Goal: Task Accomplishment & Management: Use online tool/utility

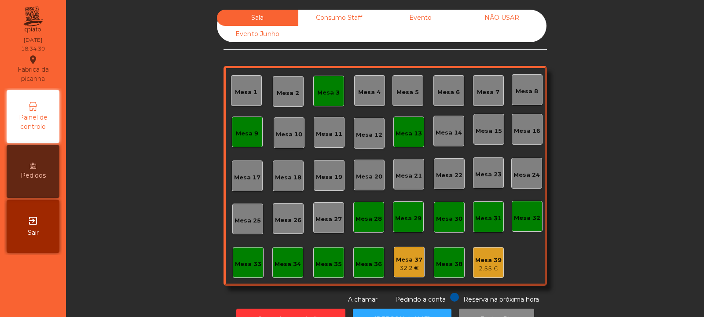
click at [414, 130] on div "Mesa 13" at bounding box center [409, 133] width 26 height 9
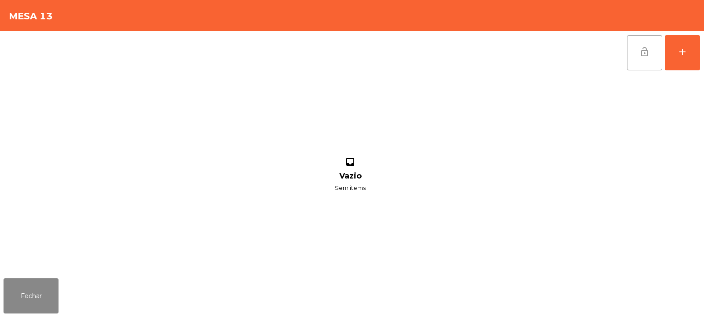
click at [642, 59] on button "lock_open" at bounding box center [644, 52] width 35 height 35
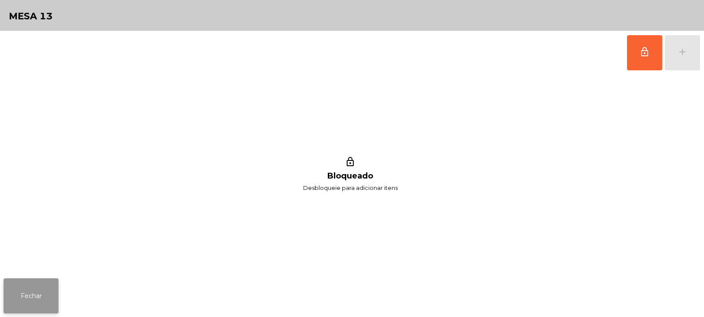
click at [46, 288] on button "Fechar" at bounding box center [31, 296] width 55 height 35
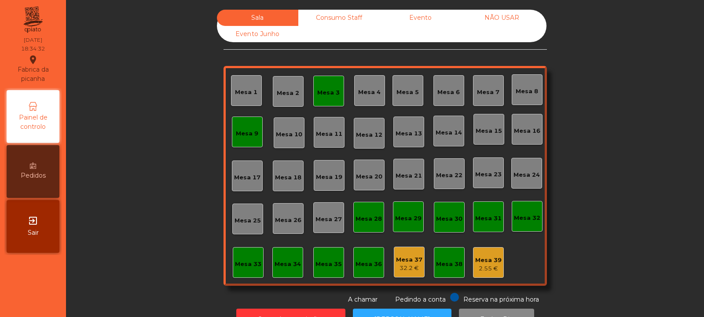
click at [319, 92] on div "Mesa 3" at bounding box center [328, 92] width 22 height 9
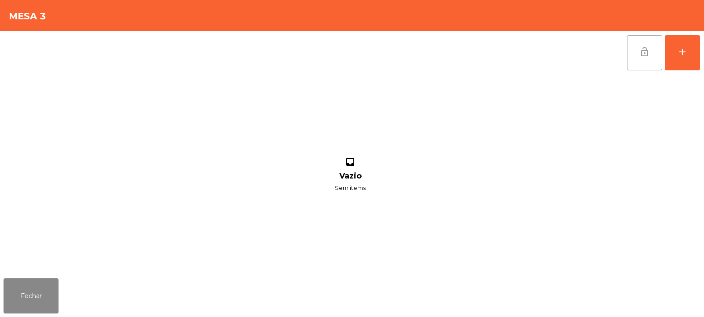
click at [638, 58] on button "lock_open" at bounding box center [644, 52] width 35 height 35
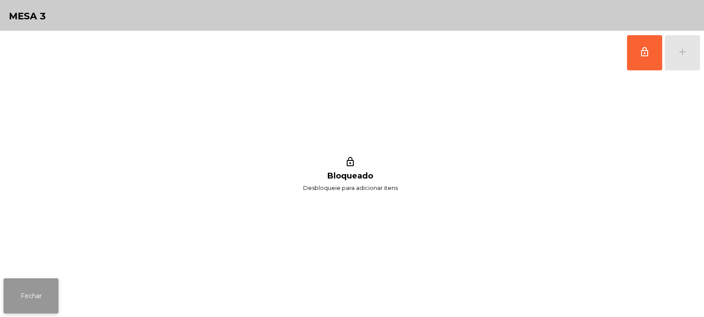
click at [54, 295] on button "Fechar" at bounding box center [31, 296] width 55 height 35
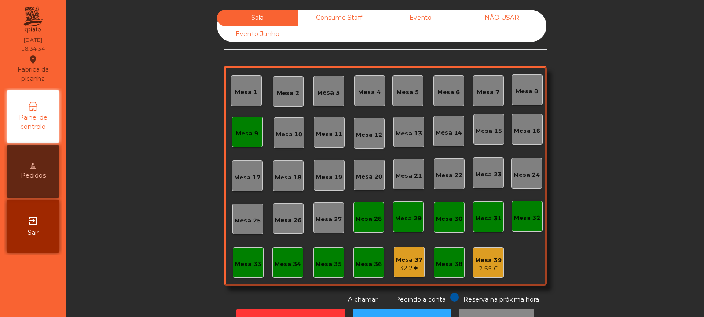
click at [253, 140] on div "Mesa 9" at bounding box center [247, 132] width 31 height 31
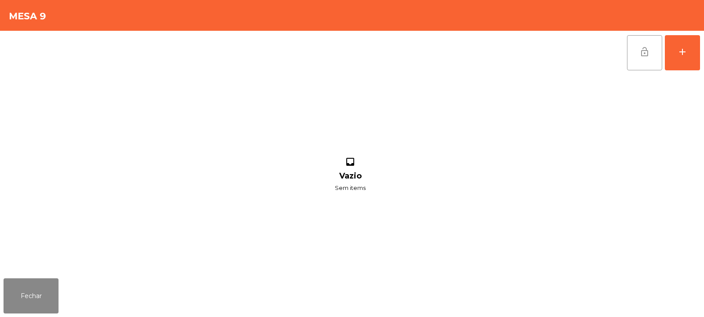
click at [652, 52] on button "lock_open" at bounding box center [644, 52] width 35 height 35
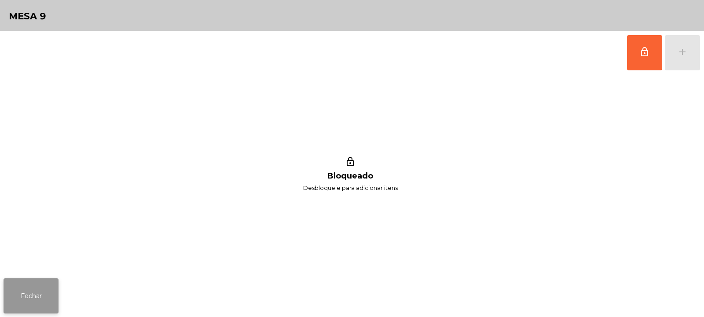
click at [30, 287] on button "Fechar" at bounding box center [31, 296] width 55 height 35
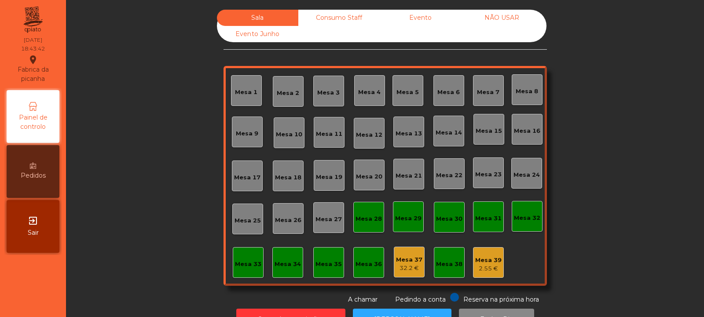
click at [330, 24] on div "Consumo Staff" at bounding box center [339, 18] width 81 height 16
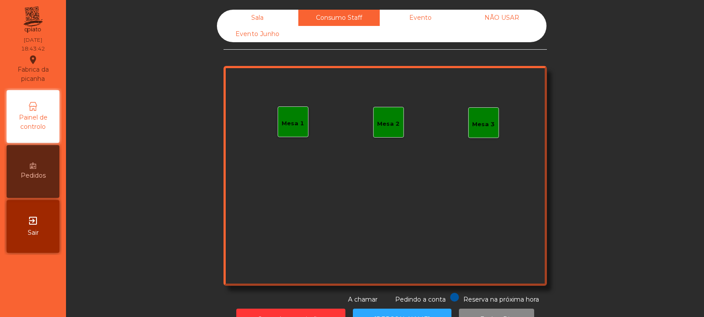
click at [403, 16] on div "Evento" at bounding box center [420, 18] width 81 height 16
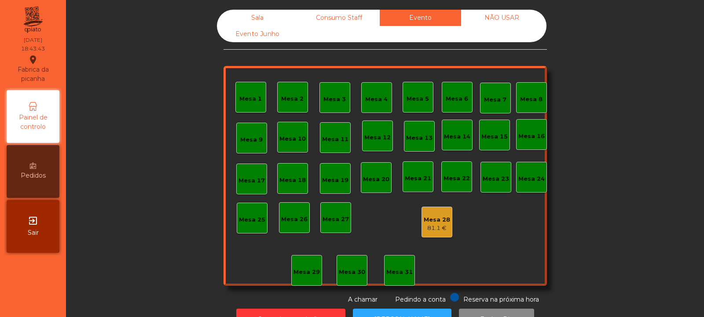
click at [493, 18] on div "NÃO USAR" at bounding box center [501, 18] width 81 height 16
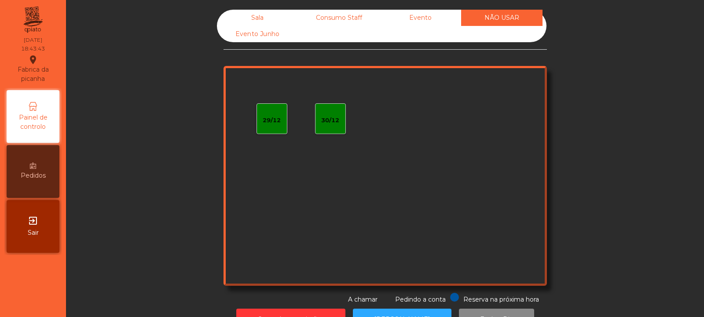
click at [276, 36] on div "Evento Junho" at bounding box center [257, 34] width 81 height 16
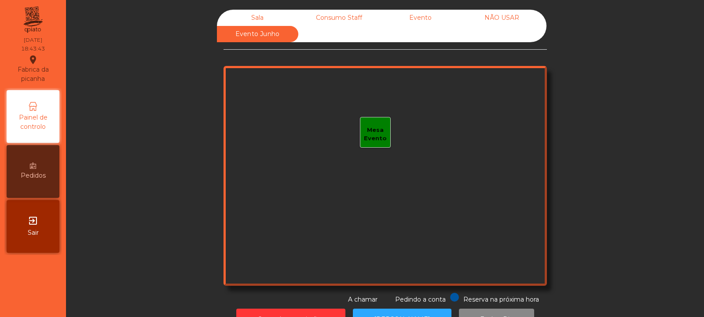
click at [254, 21] on div "Sala" at bounding box center [257, 18] width 81 height 16
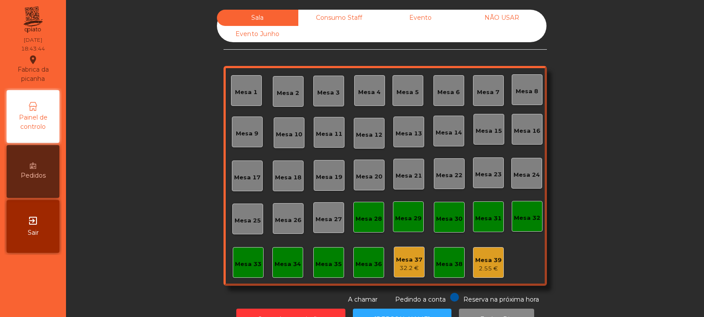
scroll to position [29, 0]
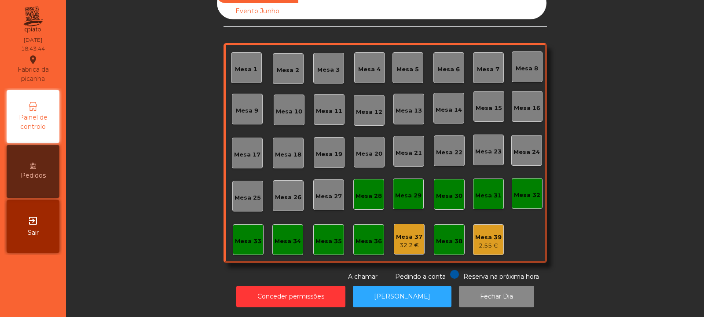
click at [499, 237] on div "Mesa 39 2.55 €" at bounding box center [488, 240] width 31 height 31
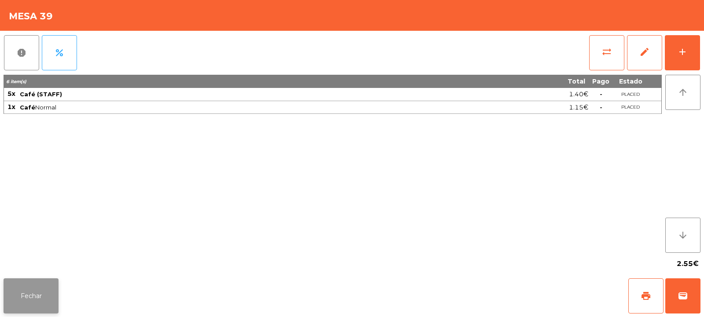
click at [37, 303] on button "Fechar" at bounding box center [31, 296] width 55 height 35
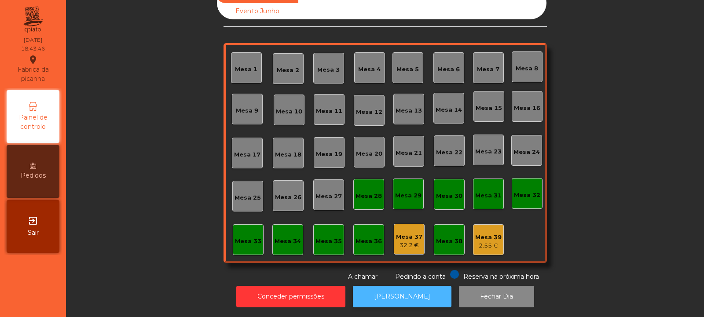
click at [376, 289] on button "[PERSON_NAME]" at bounding box center [402, 297] width 99 height 22
click at [419, 291] on button "[PERSON_NAME]" at bounding box center [402, 297] width 99 height 22
